Goal: Task Accomplishment & Management: Complete application form

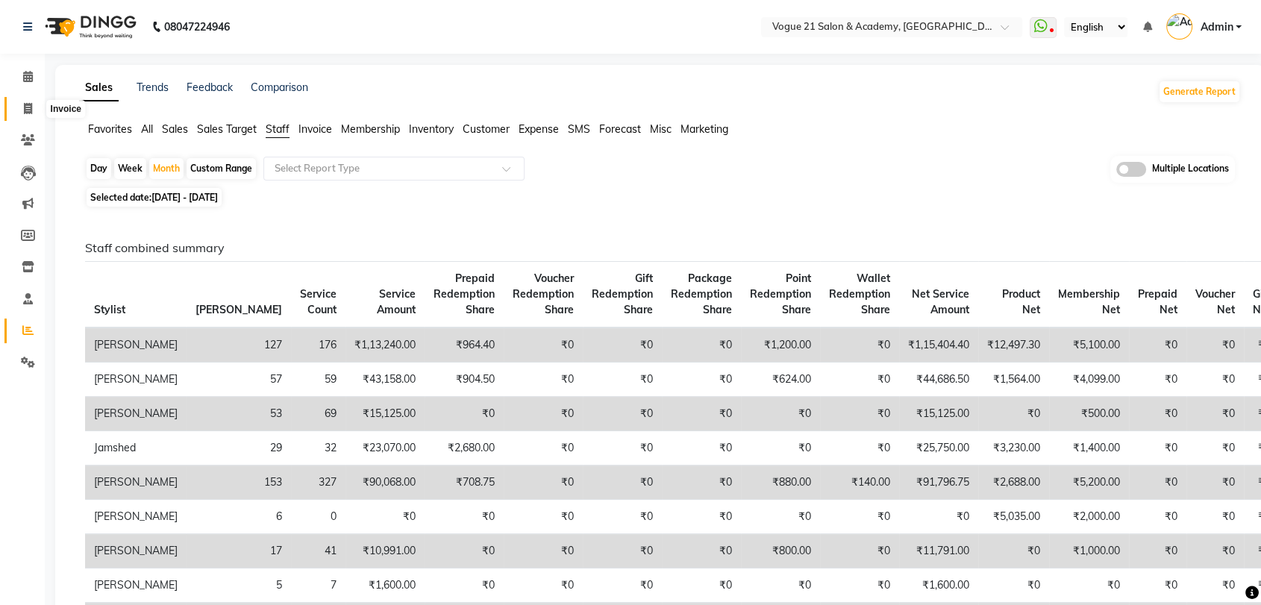
click at [25, 109] on icon at bounding box center [28, 108] width 8 height 11
select select "4433"
select select "service"
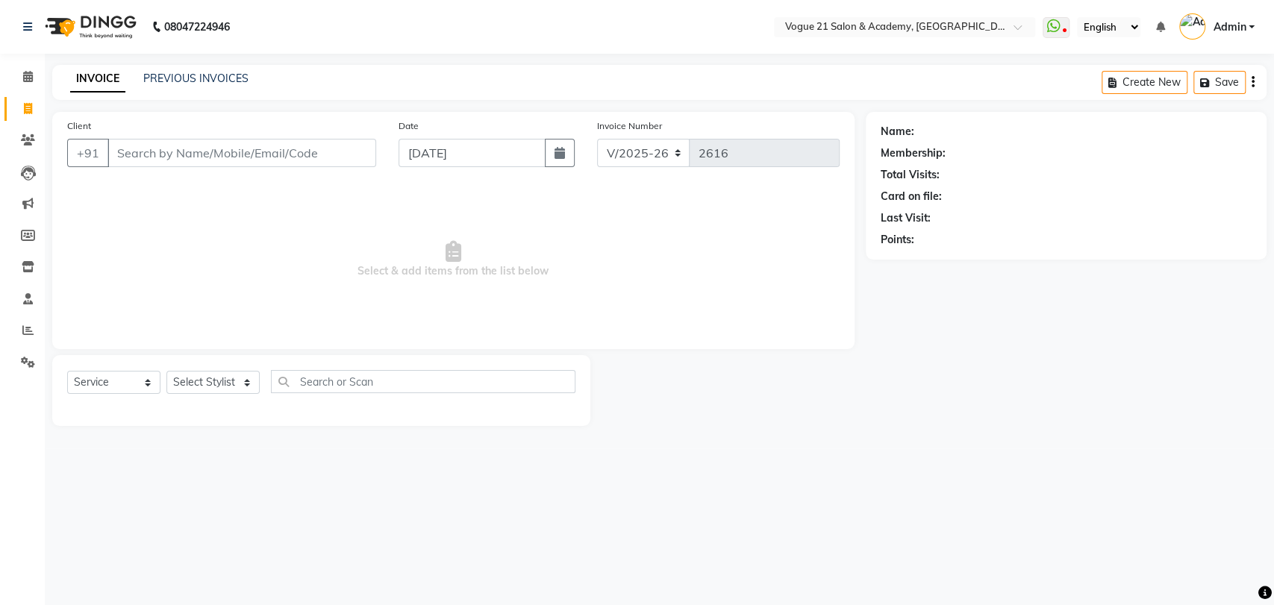
click at [122, 157] on input "Client" at bounding box center [241, 153] width 269 height 28
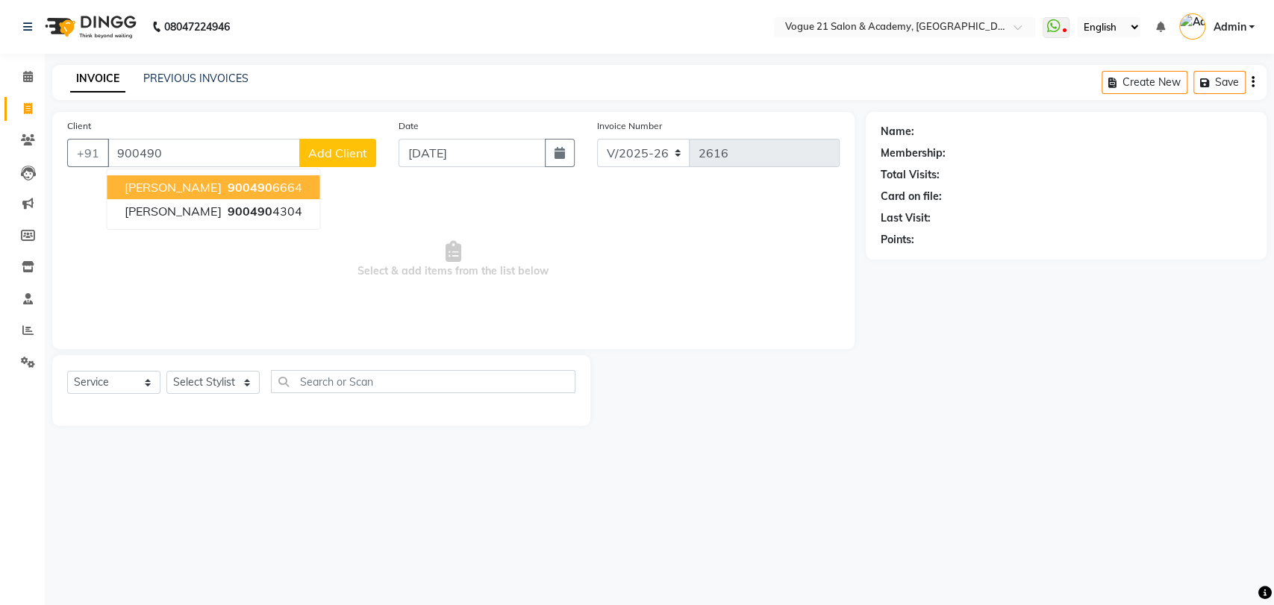
click at [125, 190] on span "[PERSON_NAME]" at bounding box center [173, 187] width 96 height 15
type input "9004906664"
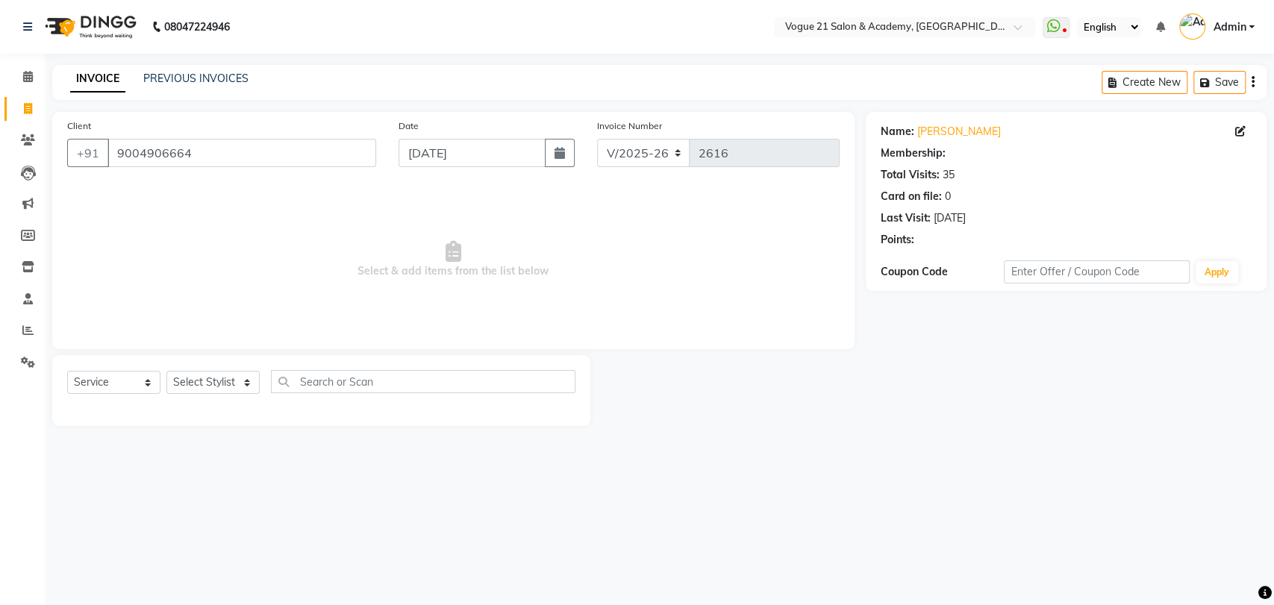
select select "1: Object"
click at [201, 384] on select "Select Stylist [PERSON_NAME] [PERSON_NAME] [PERSON_NAME] [PERSON_NAME] [PERSON_…" at bounding box center [212, 382] width 93 height 23
select select "52036"
click at [166, 371] on select "Select Stylist [PERSON_NAME] [PERSON_NAME] [PERSON_NAME] [PERSON_NAME] [PERSON_…" at bounding box center [212, 382] width 93 height 23
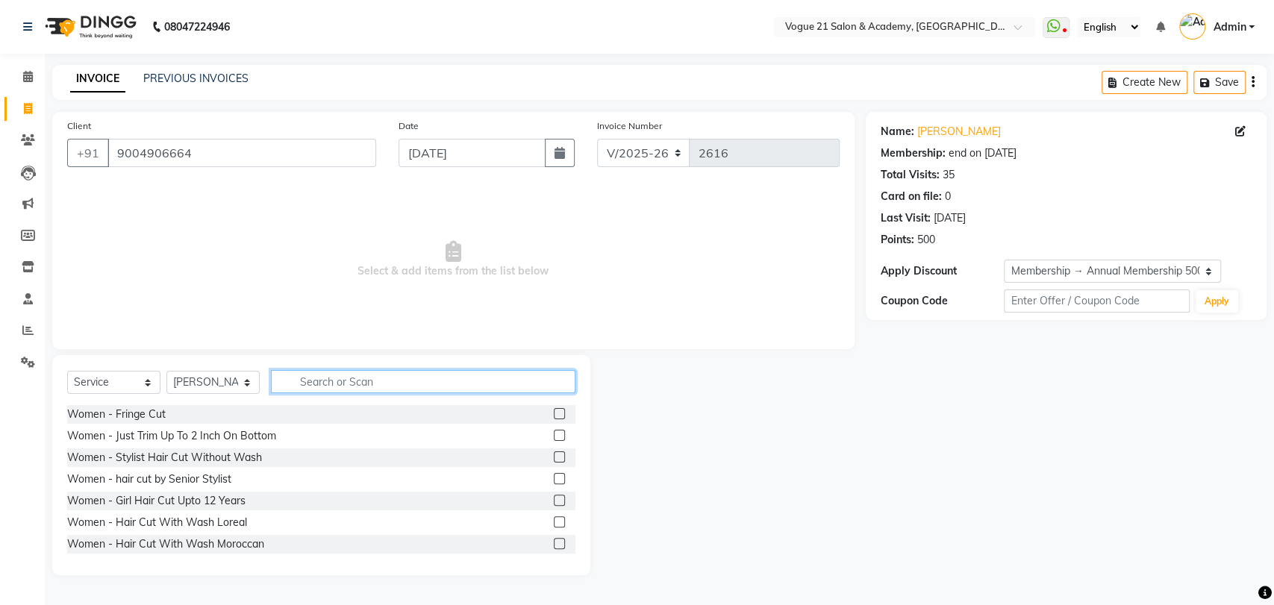
click at [372, 381] on input "text" at bounding box center [423, 381] width 304 height 23
type input "sca"
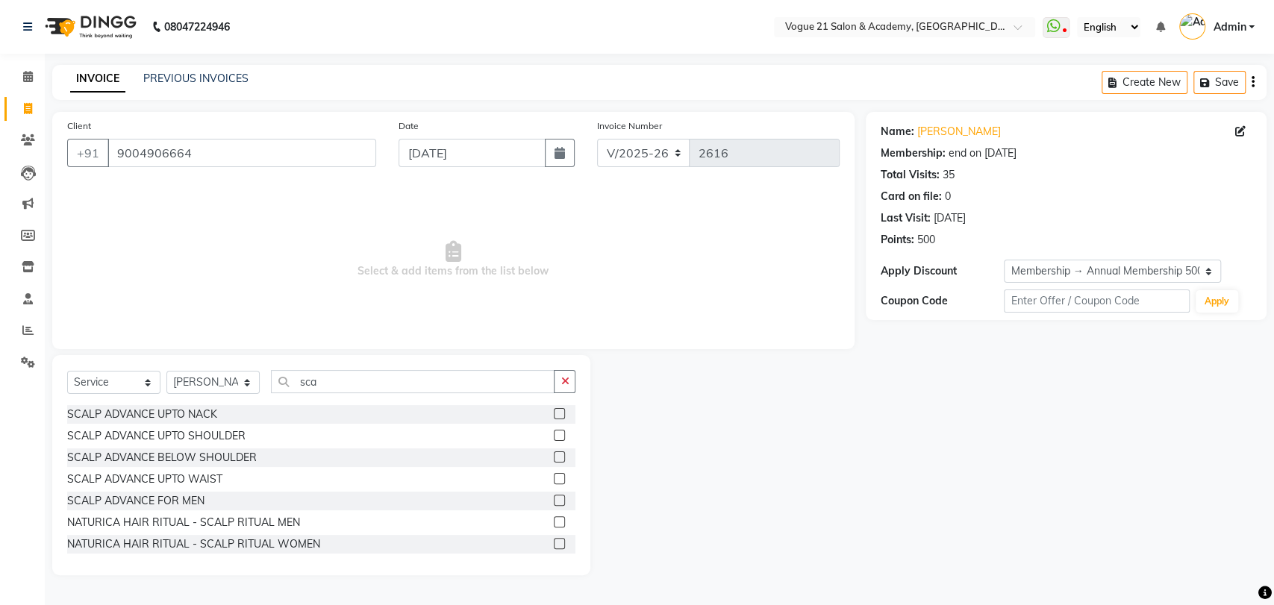
click at [554, 541] on label at bounding box center [559, 543] width 11 height 11
click at [554, 541] on input "checkbox" at bounding box center [559, 544] width 10 height 10
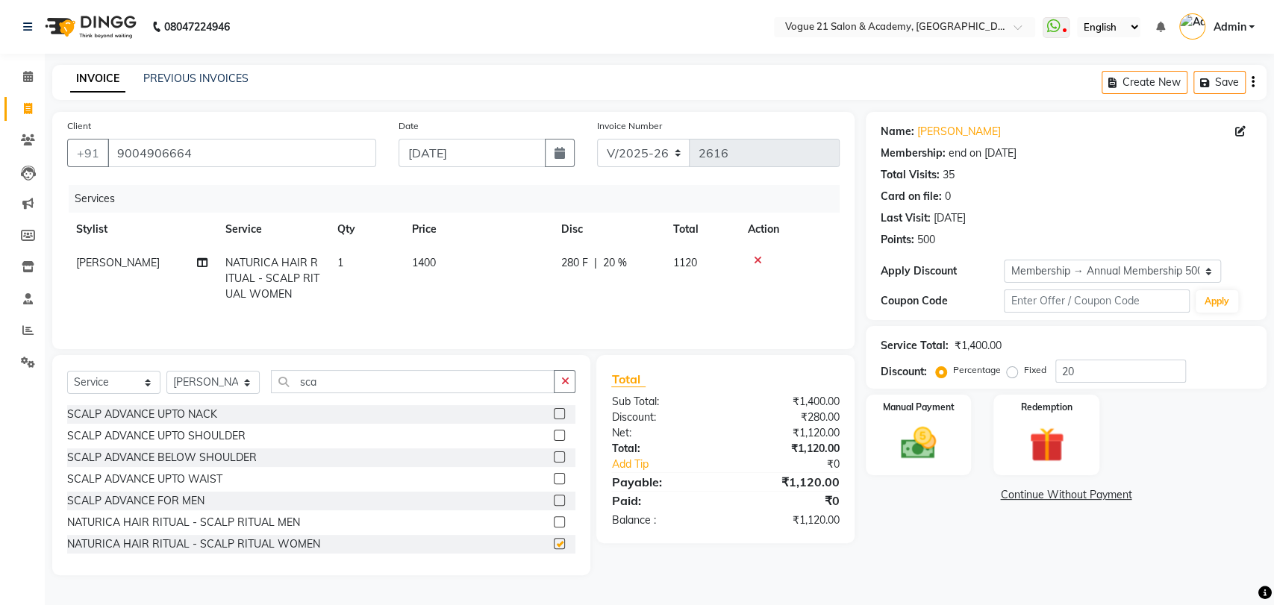
click at [554, 541] on label at bounding box center [559, 543] width 11 height 11
click at [554, 541] on input "checkbox" at bounding box center [559, 544] width 10 height 10
checkbox input "false"
click at [930, 439] on img at bounding box center [918, 443] width 59 height 42
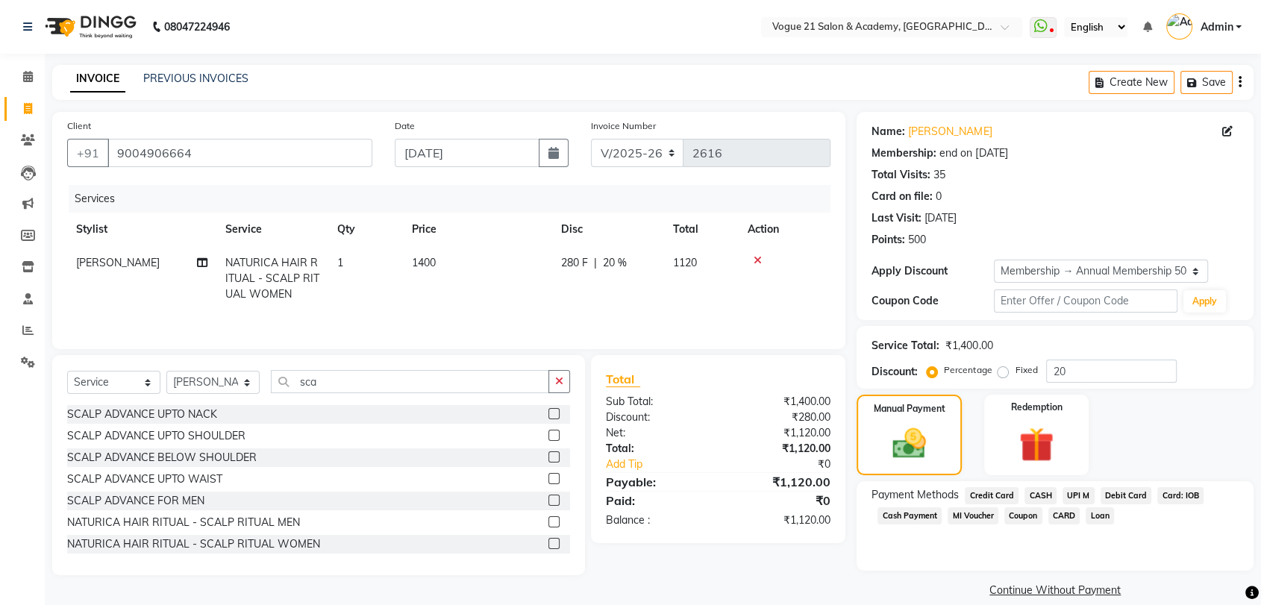
click at [1075, 489] on span "UPI M" at bounding box center [1078, 495] width 32 height 17
click at [1048, 495] on span "CASH" at bounding box center [1040, 495] width 32 height 17
click at [1068, 589] on button "Add Payment" at bounding box center [1119, 594] width 237 height 23
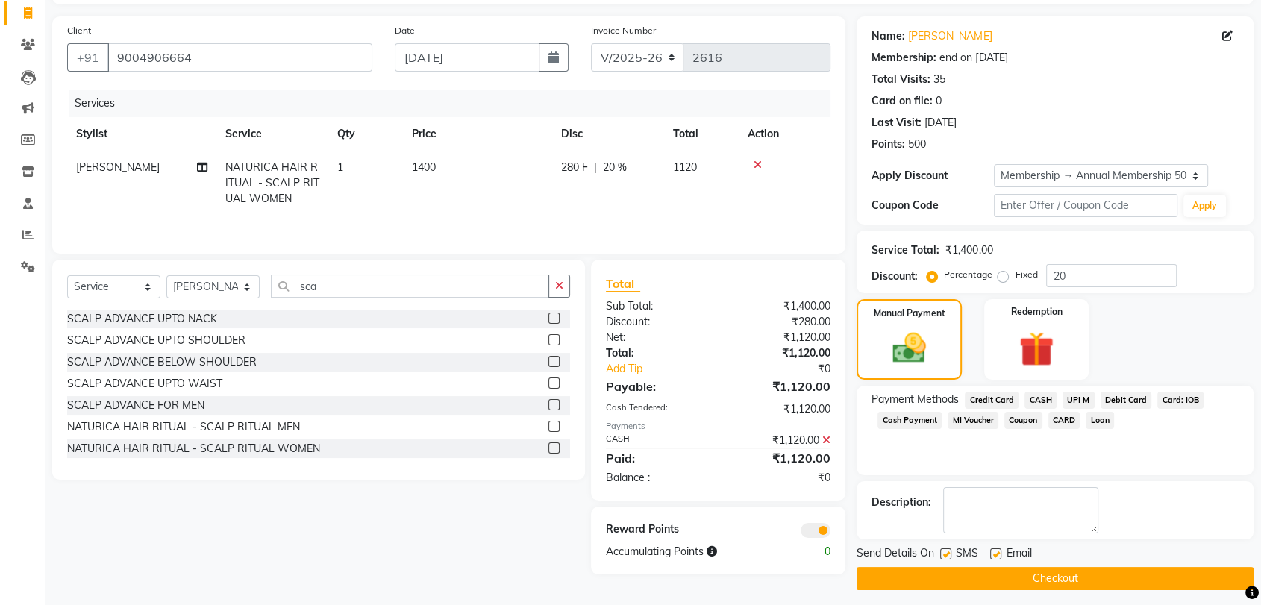
scroll to position [101, 0]
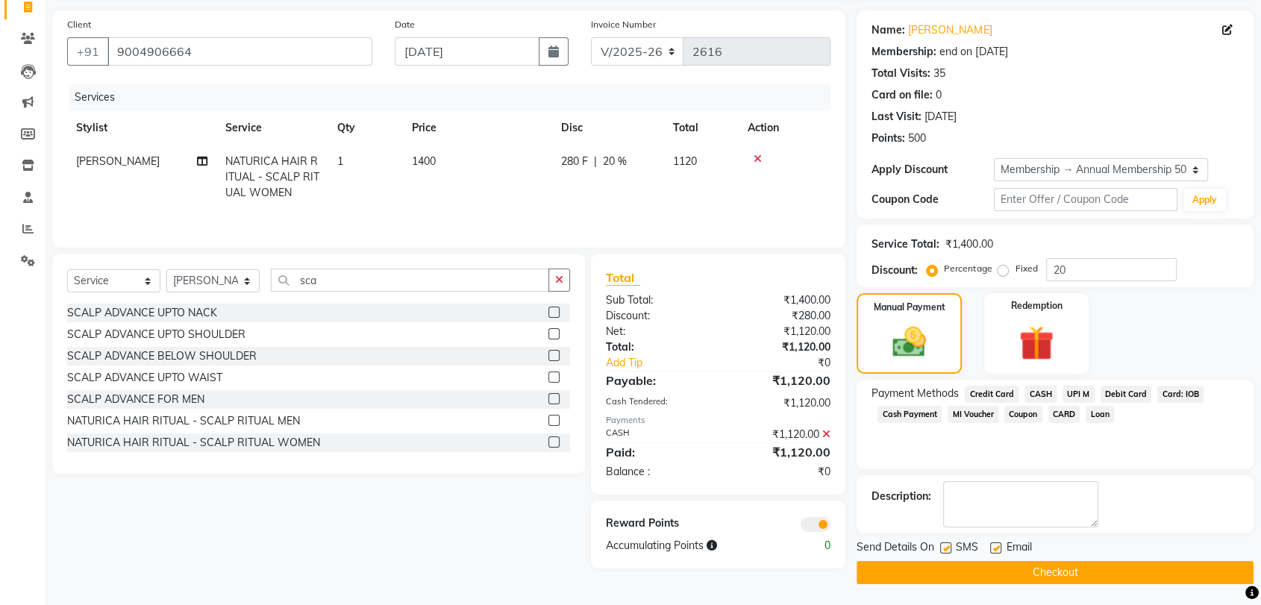
click at [1064, 576] on button "Checkout" at bounding box center [1055, 572] width 397 height 23
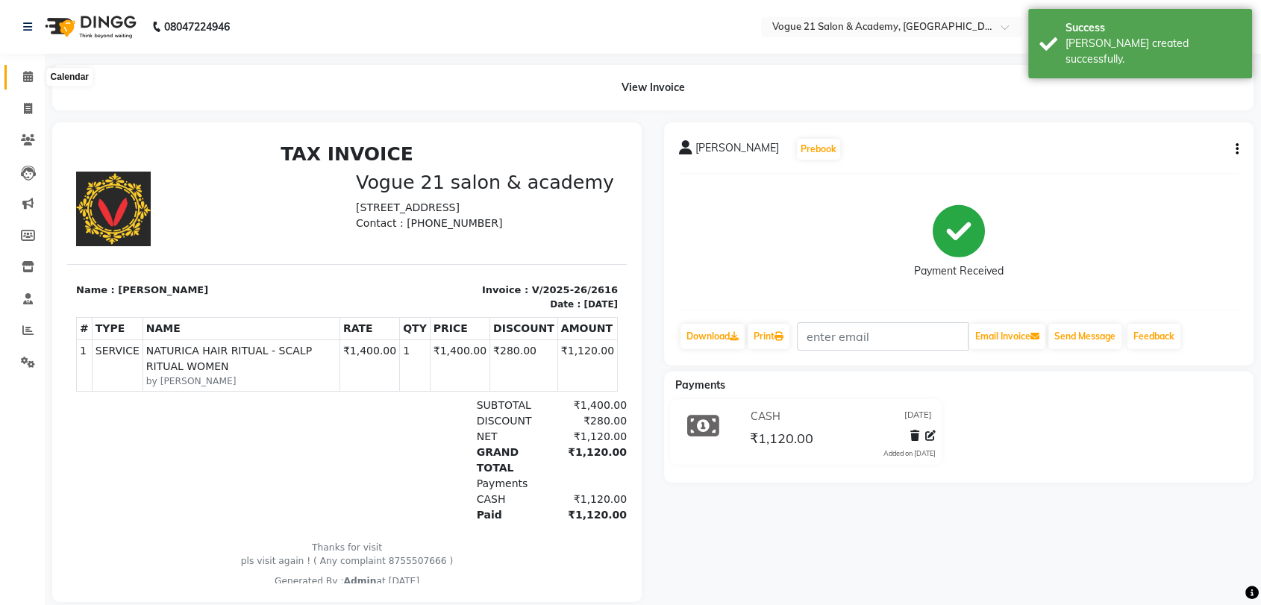
click at [31, 73] on icon at bounding box center [28, 76] width 10 height 11
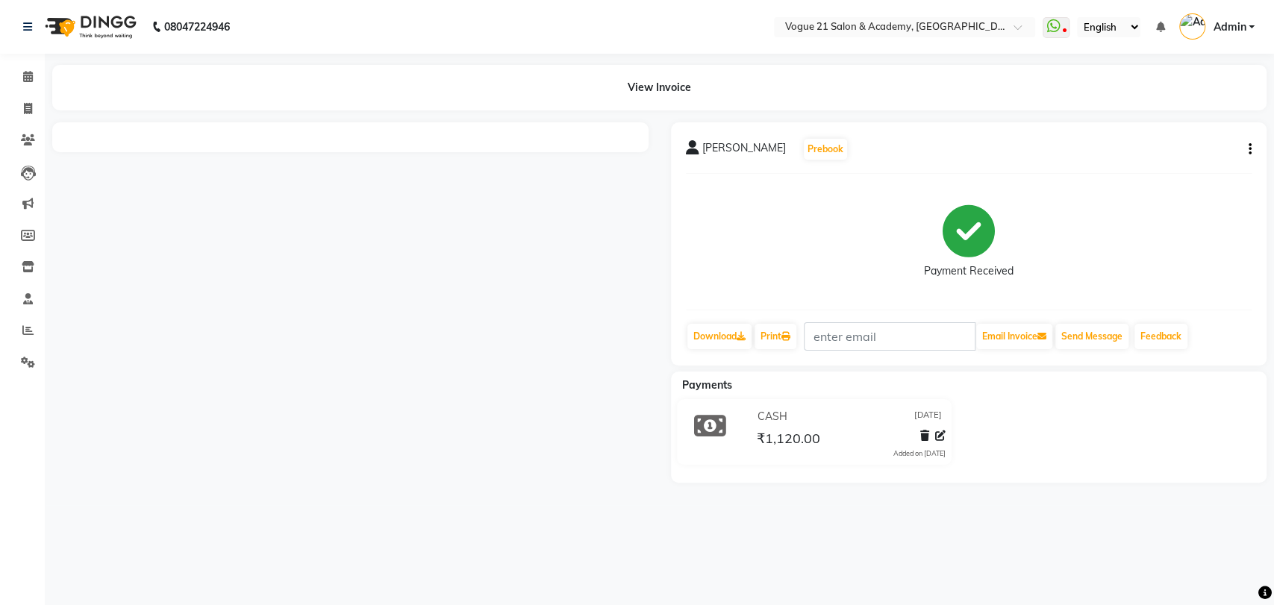
select select "service"
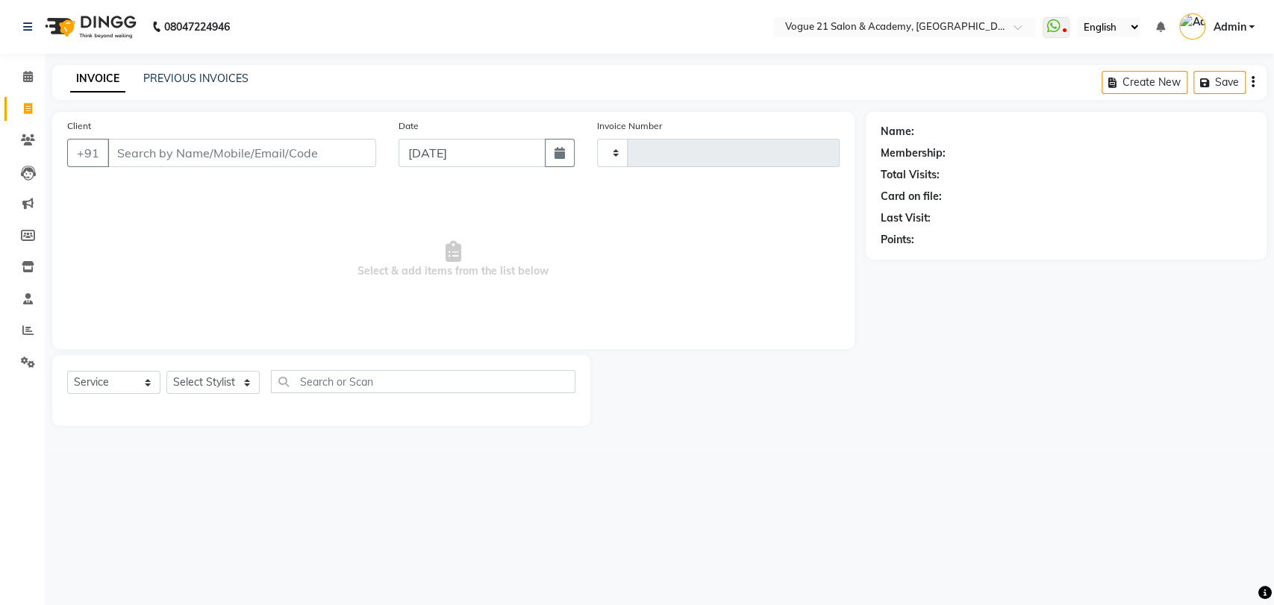
type input "2617"
select select "4433"
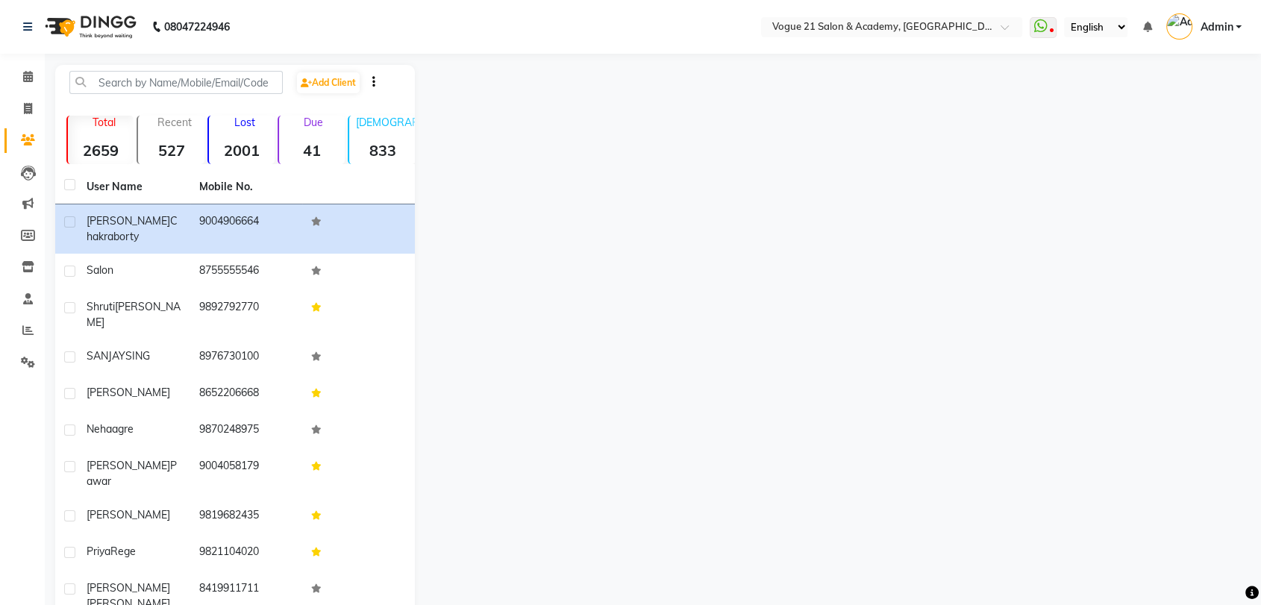
select select "service"
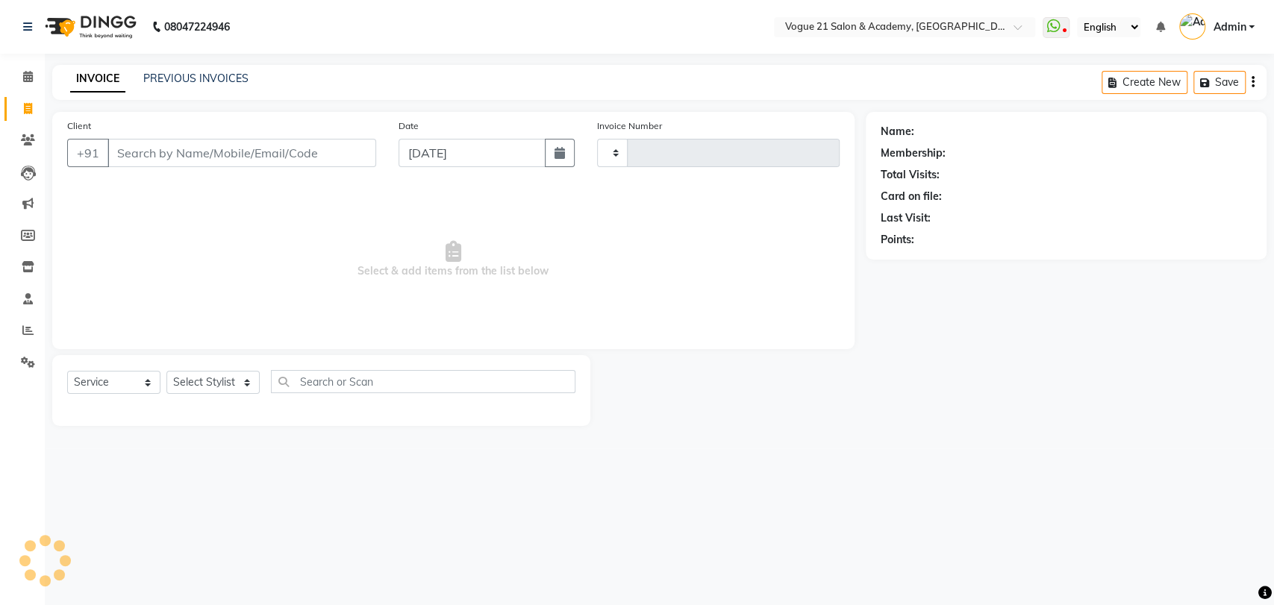
type input "2617"
select select "4433"
